Goal: Information Seeking & Learning: Learn about a topic

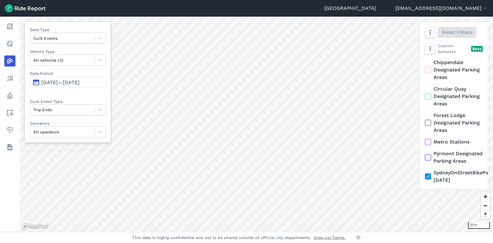
scroll to position [52, 0]
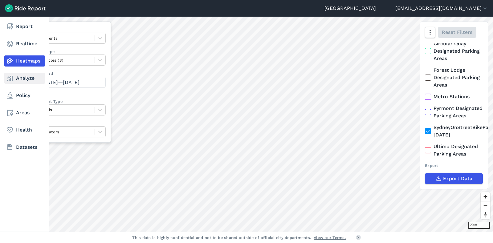
click at [11, 79] on use at bounding box center [10, 78] width 6 height 5
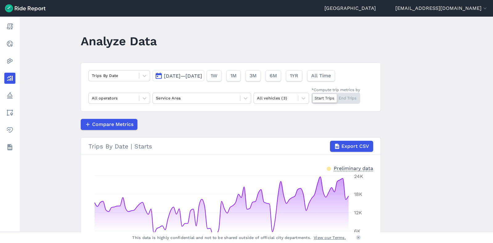
click at [176, 74] on span "[DATE]—[DATE]" at bounding box center [183, 76] width 38 height 6
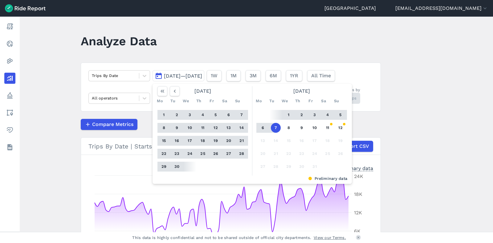
click at [265, 130] on button "6" at bounding box center [263, 128] width 10 height 10
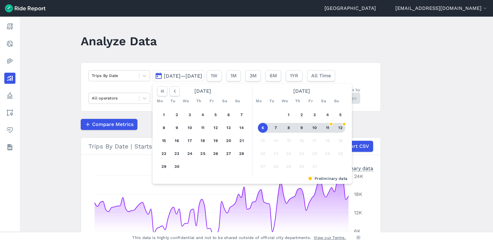
click at [340, 128] on button "12" at bounding box center [341, 128] width 10 height 10
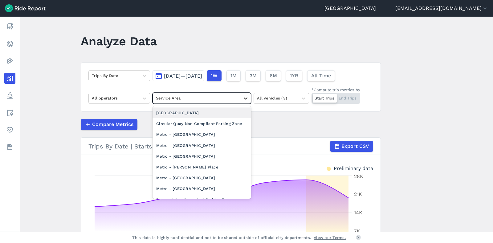
click at [245, 100] on icon at bounding box center [246, 98] width 6 height 6
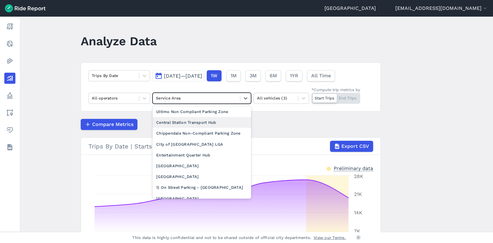
scroll to position [112, 0]
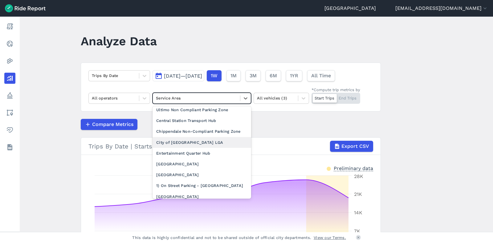
click at [187, 148] on div "City of [GEOGRAPHIC_DATA] LGA" at bounding box center [202, 142] width 99 height 11
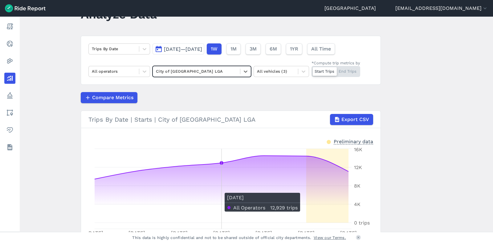
scroll to position [26, 0]
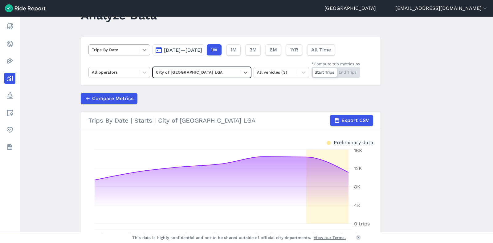
click at [148, 49] on div at bounding box center [144, 50] width 10 height 10
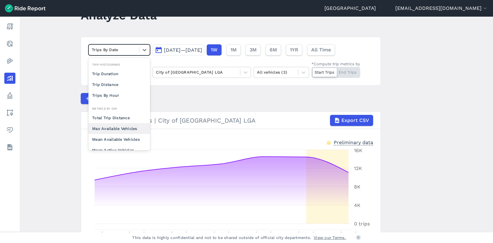
click at [125, 127] on div "Max Available Vehicles" at bounding box center [119, 128] width 62 height 11
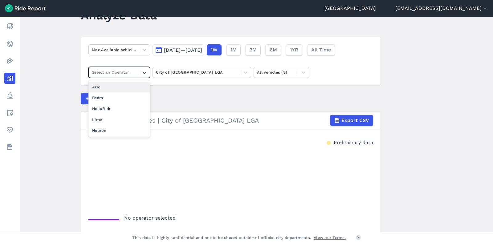
click at [142, 72] on icon at bounding box center [145, 72] width 6 height 6
click at [117, 116] on div "Lime" at bounding box center [119, 119] width 62 height 11
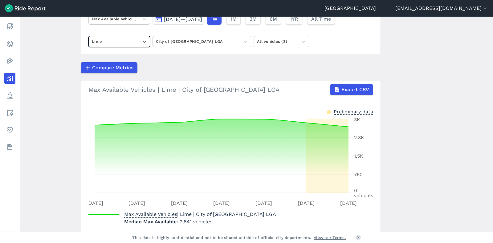
scroll to position [55, 0]
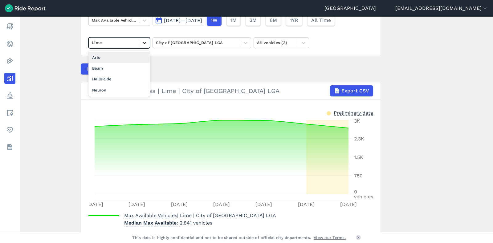
click at [145, 45] on icon at bounding box center [145, 43] width 6 height 6
click at [112, 76] on div "HelloRide" at bounding box center [119, 79] width 62 height 11
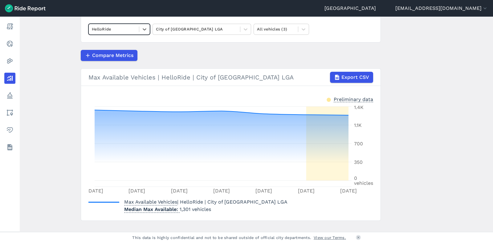
scroll to position [70, 0]
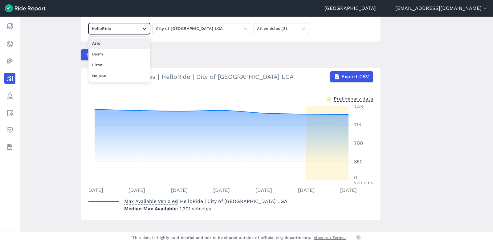
click at [143, 27] on icon at bounding box center [145, 29] width 6 height 6
click at [121, 42] on div "Ario" at bounding box center [119, 43] width 62 height 11
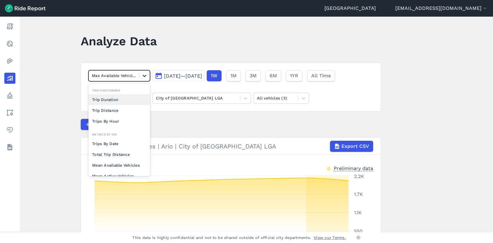
click at [143, 76] on icon at bounding box center [145, 76] width 4 height 2
click at [123, 144] on div "Trips By Date" at bounding box center [119, 143] width 62 height 11
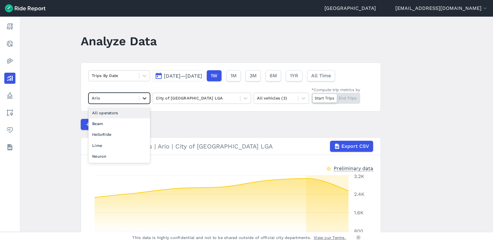
click at [145, 99] on icon at bounding box center [145, 98] width 6 height 6
click at [119, 114] on div "All operators" at bounding box center [119, 113] width 62 height 11
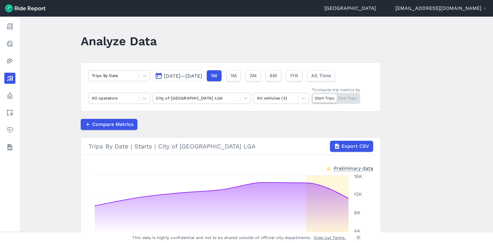
click at [190, 77] on span "[DATE]—[DATE]" at bounding box center [183, 76] width 38 height 6
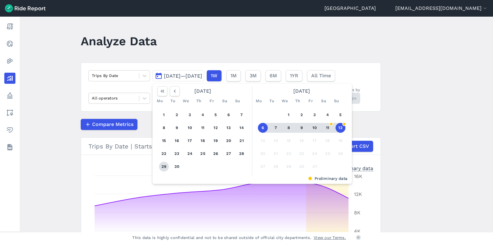
click at [166, 168] on button "29" at bounding box center [164, 167] width 10 height 10
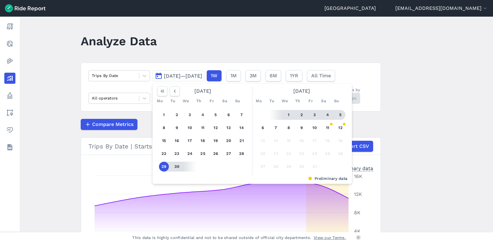
click at [339, 115] on button "5" at bounding box center [341, 115] width 10 height 10
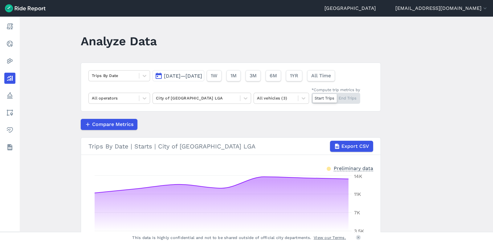
click at [196, 77] on span "[DATE]—[DATE]" at bounding box center [183, 76] width 38 height 6
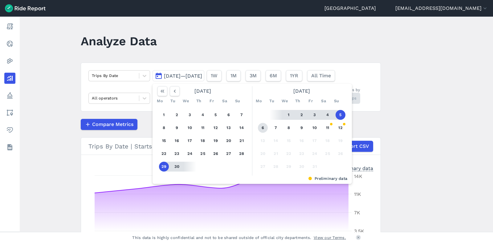
click at [260, 128] on button "6" at bounding box center [263, 128] width 10 height 10
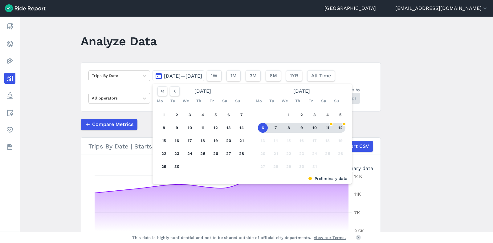
click at [342, 128] on button "12" at bounding box center [341, 128] width 10 height 10
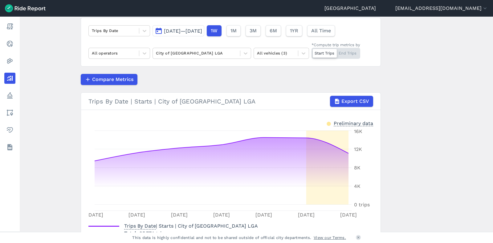
scroll to position [46, 0]
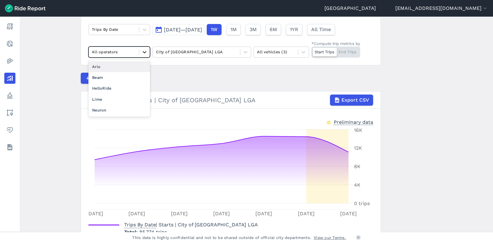
click at [146, 54] on icon at bounding box center [145, 52] width 6 height 6
click at [118, 95] on div "Lime" at bounding box center [119, 99] width 62 height 11
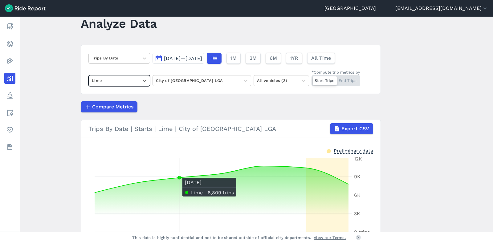
scroll to position [17, 0]
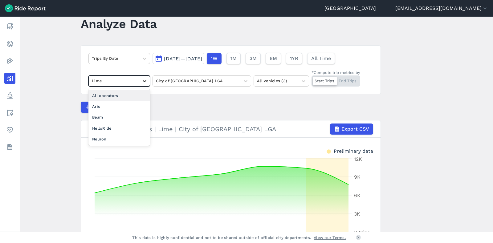
click at [144, 83] on icon at bounding box center [145, 81] width 6 height 6
click at [107, 129] on div "HelloRide" at bounding box center [119, 128] width 62 height 11
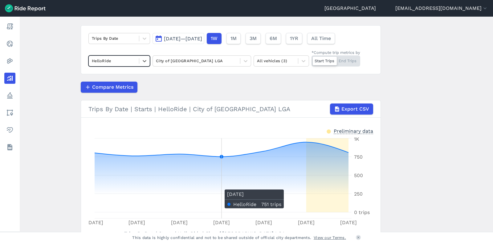
scroll to position [35, 0]
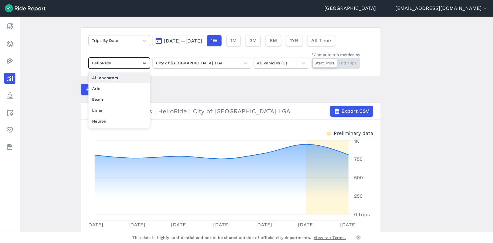
click at [145, 66] on div at bounding box center [144, 63] width 10 height 10
click at [113, 92] on div "Ario" at bounding box center [119, 88] width 62 height 11
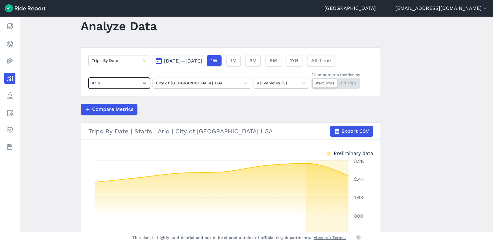
scroll to position [14, 0]
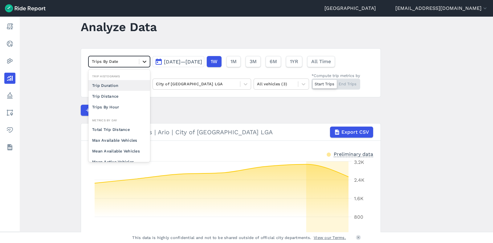
click at [143, 64] on icon at bounding box center [145, 62] width 6 height 6
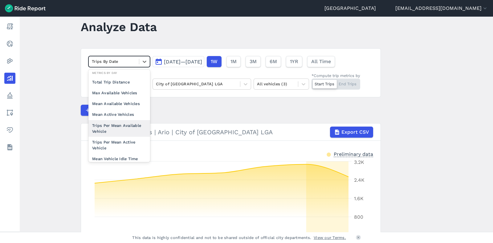
scroll to position [53, 0]
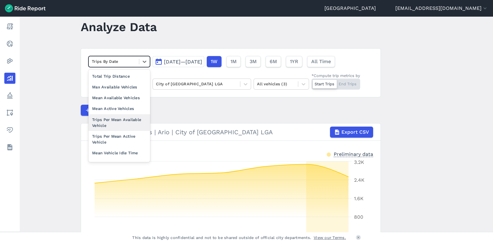
click at [122, 125] on div "Trips Per Mean Available Vehicle" at bounding box center [119, 122] width 62 height 17
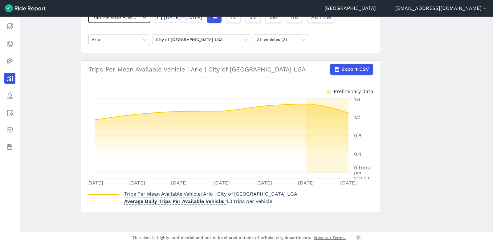
scroll to position [60, 0]
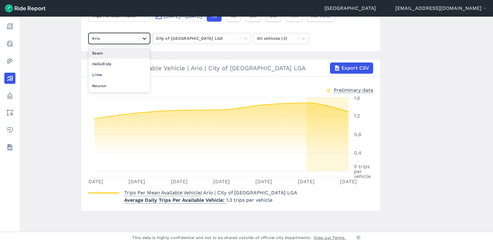
click at [143, 39] on icon at bounding box center [145, 38] width 6 height 6
click at [112, 73] on div "Lime" at bounding box center [119, 74] width 62 height 11
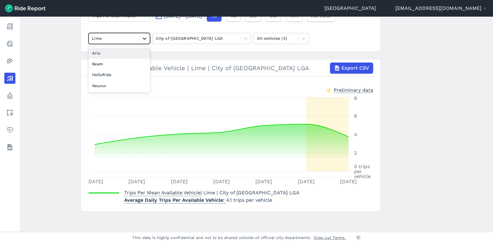
click at [145, 37] on icon at bounding box center [145, 38] width 6 height 6
click at [113, 70] on div "HelloRide" at bounding box center [119, 74] width 62 height 11
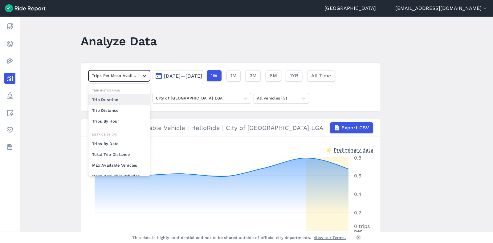
click at [143, 75] on icon at bounding box center [145, 76] width 6 height 6
click at [113, 143] on div "Trips By Date" at bounding box center [119, 143] width 62 height 11
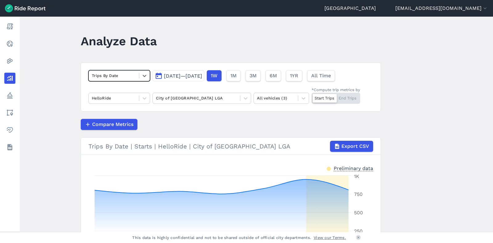
click at [193, 78] on span "[DATE]—[DATE]" at bounding box center [183, 76] width 38 height 6
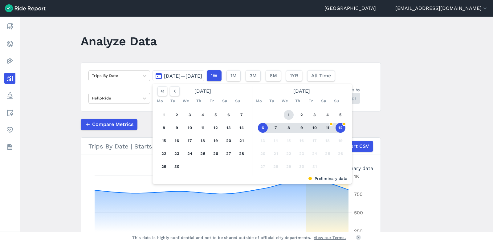
click at [287, 114] on button "1" at bounding box center [289, 115] width 10 height 10
click at [342, 127] on button "12" at bounding box center [341, 128] width 10 height 10
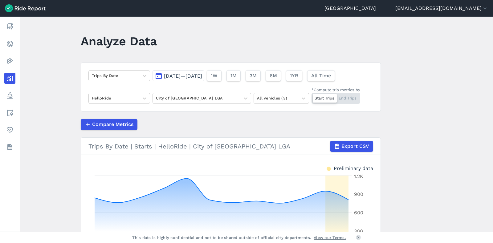
scroll to position [5, 0]
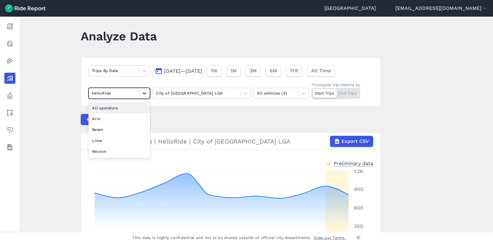
click at [146, 93] on icon at bounding box center [145, 93] width 6 height 6
click at [120, 105] on div "All operators" at bounding box center [119, 108] width 62 height 11
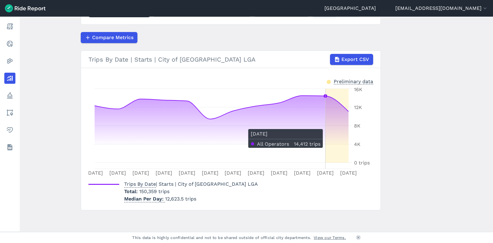
scroll to position [87, 0]
